Goal: Transaction & Acquisition: Purchase product/service

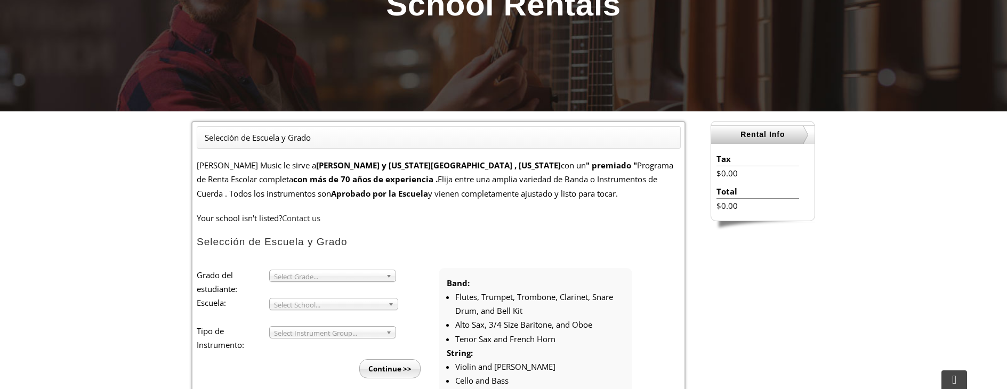
click at [350, 278] on span "Select Grade..." at bounding box center [328, 276] width 108 height 13
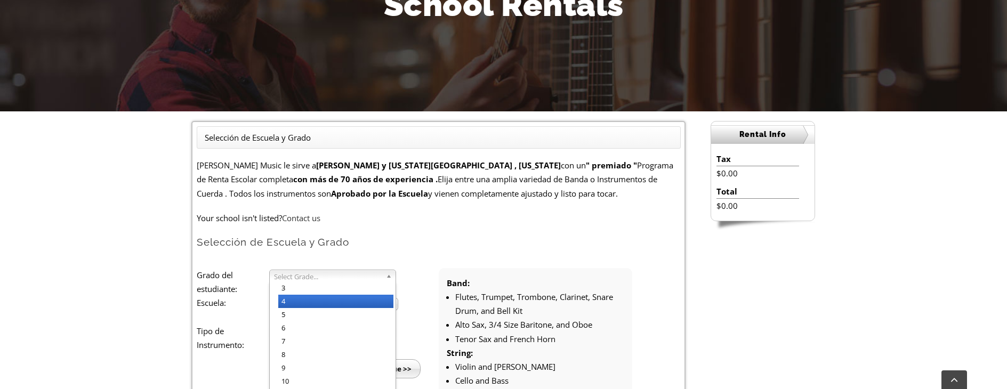
click at [334, 303] on li "4" at bounding box center [335, 301] width 115 height 13
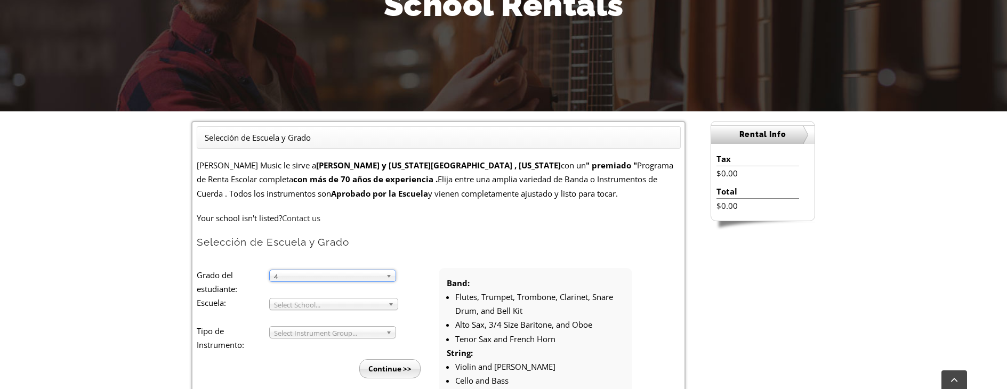
drag, startPoint x: 391, startPoint y: 369, endPoint x: 597, endPoint y: 40, distance: 387.7
click at [391, 369] on input "Continue >>" at bounding box center [389, 368] width 61 height 19
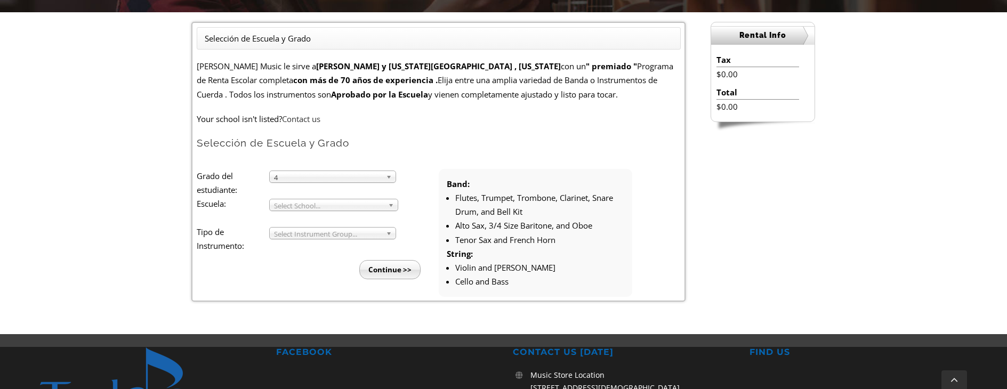
scroll to position [178, 0]
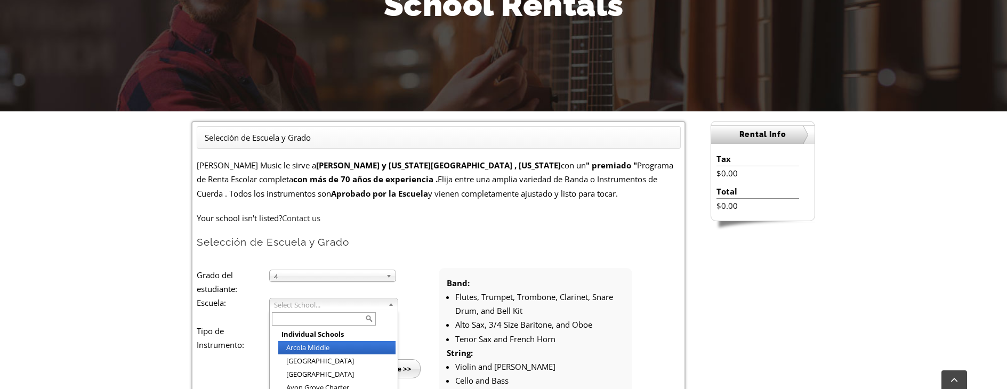
click at [307, 305] on span "Select School..." at bounding box center [329, 305] width 110 height 13
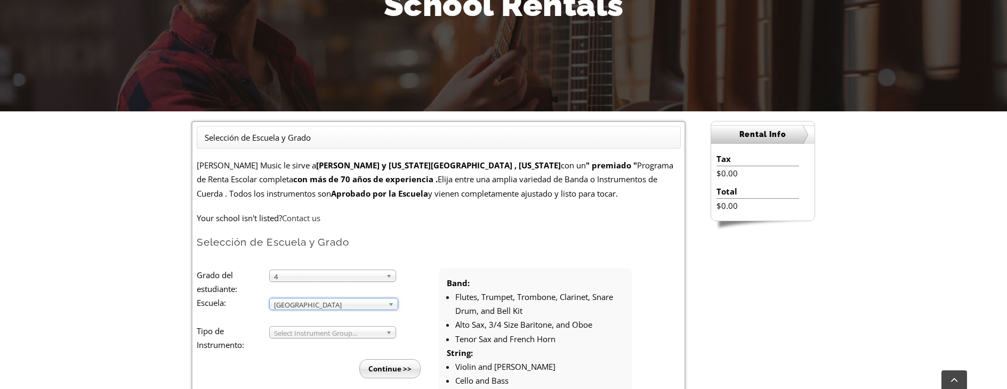
click at [315, 327] on span "Select Instrument Group..." at bounding box center [328, 333] width 108 height 13
click at [311, 357] on li "Strings" at bounding box center [335, 357] width 115 height 13
click at [395, 367] on input "Continue >>" at bounding box center [389, 368] width 61 height 19
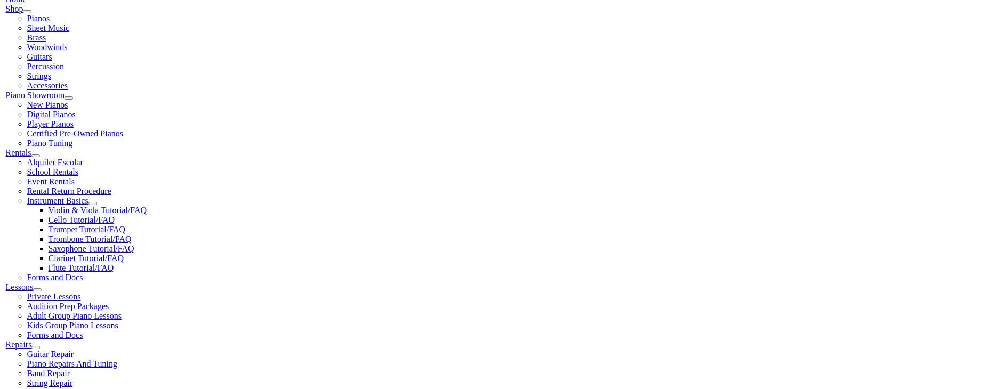
scroll to position [356, 0]
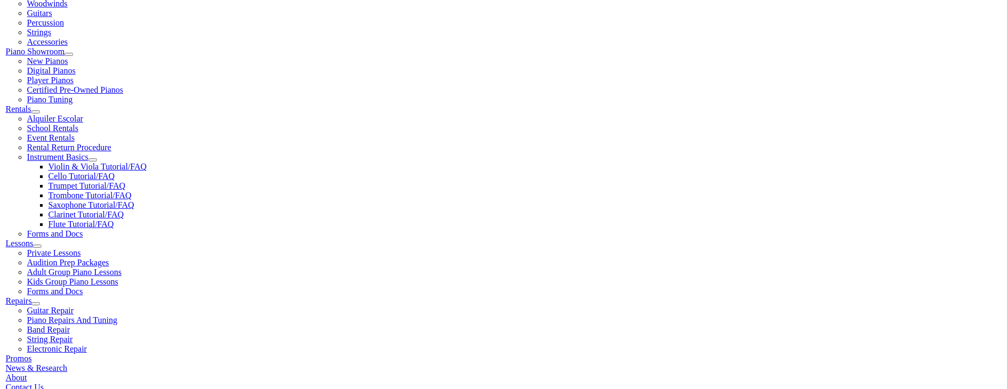
scroll to position [116, 0]
